Goal: Use online tool/utility: Utilize a website feature to perform a specific function

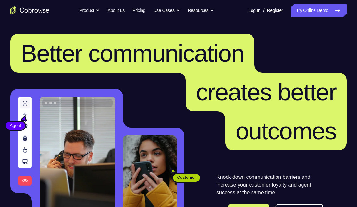
scroll to position [2, 0]
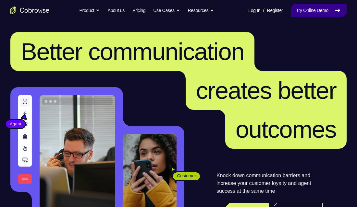
click at [311, 11] on link "Try Online Demo" at bounding box center [318, 10] width 56 height 13
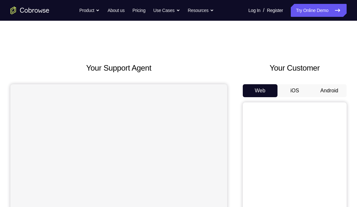
click at [292, 90] on button "iOS" at bounding box center [294, 90] width 35 height 13
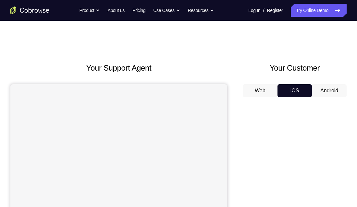
click at [329, 89] on button "Android" at bounding box center [329, 90] width 35 height 13
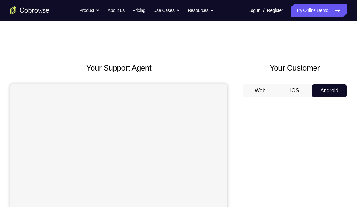
click at [293, 89] on button "iOS" at bounding box center [294, 90] width 35 height 13
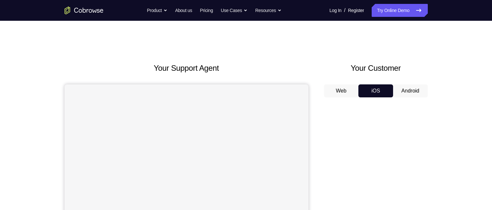
click at [356, 87] on button "Android" at bounding box center [410, 90] width 35 height 13
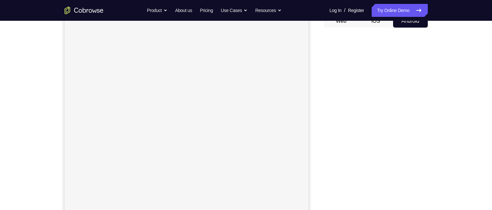
scroll to position [70, 0]
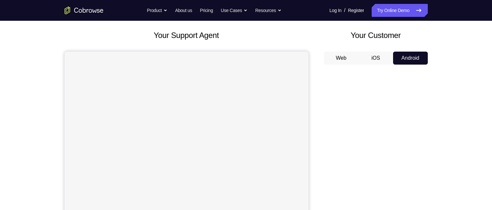
scroll to position [31, 0]
